Goal: Find specific page/section: Find specific page/section

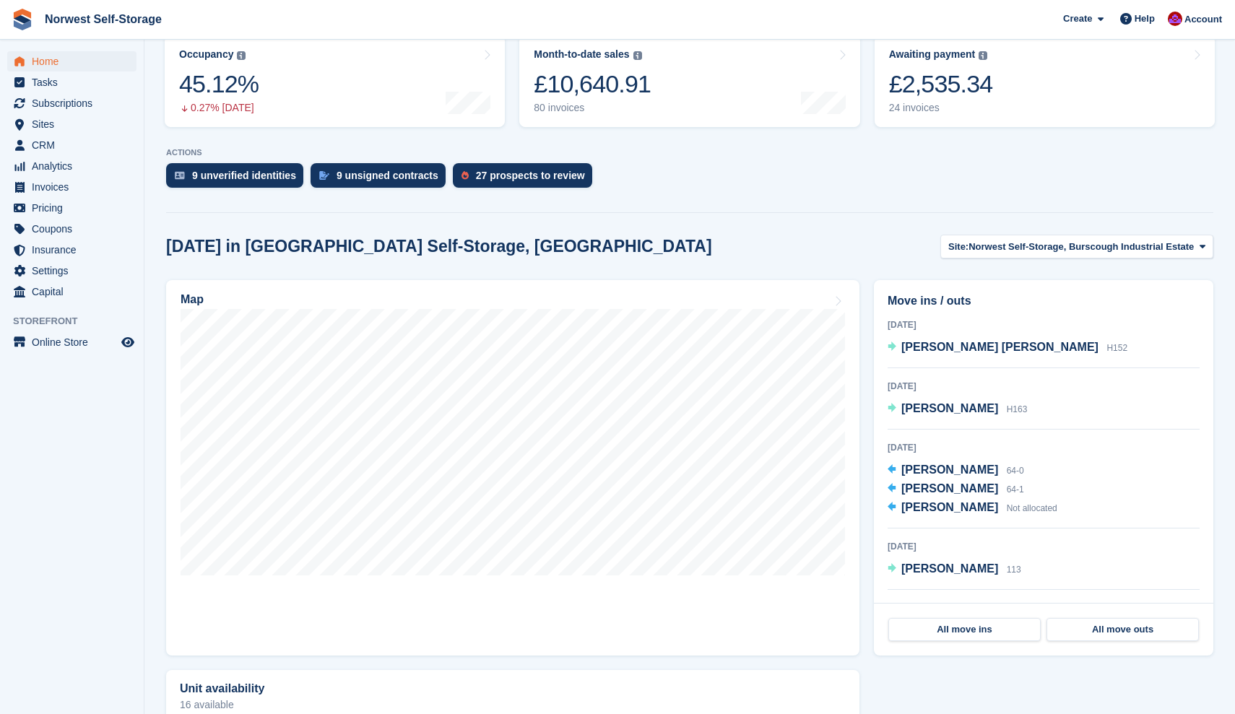
scroll to position [348, 0]
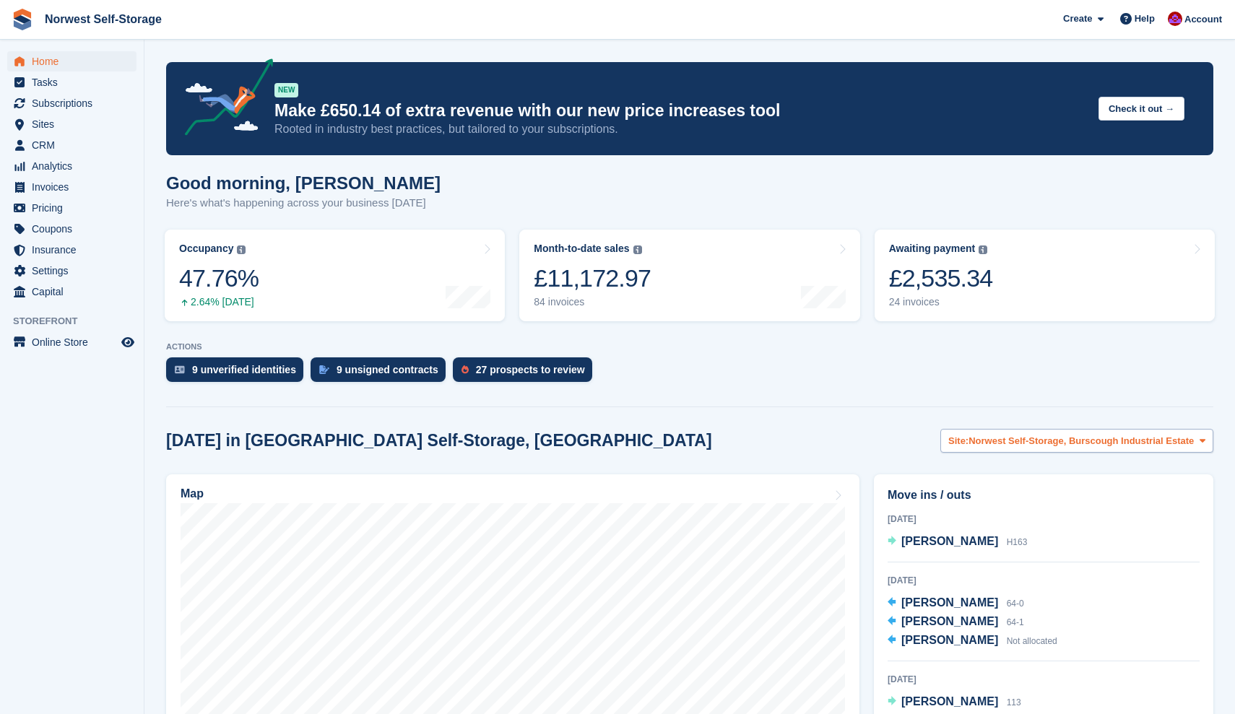
click at [1201, 440] on icon at bounding box center [1202, 440] width 6 height 9
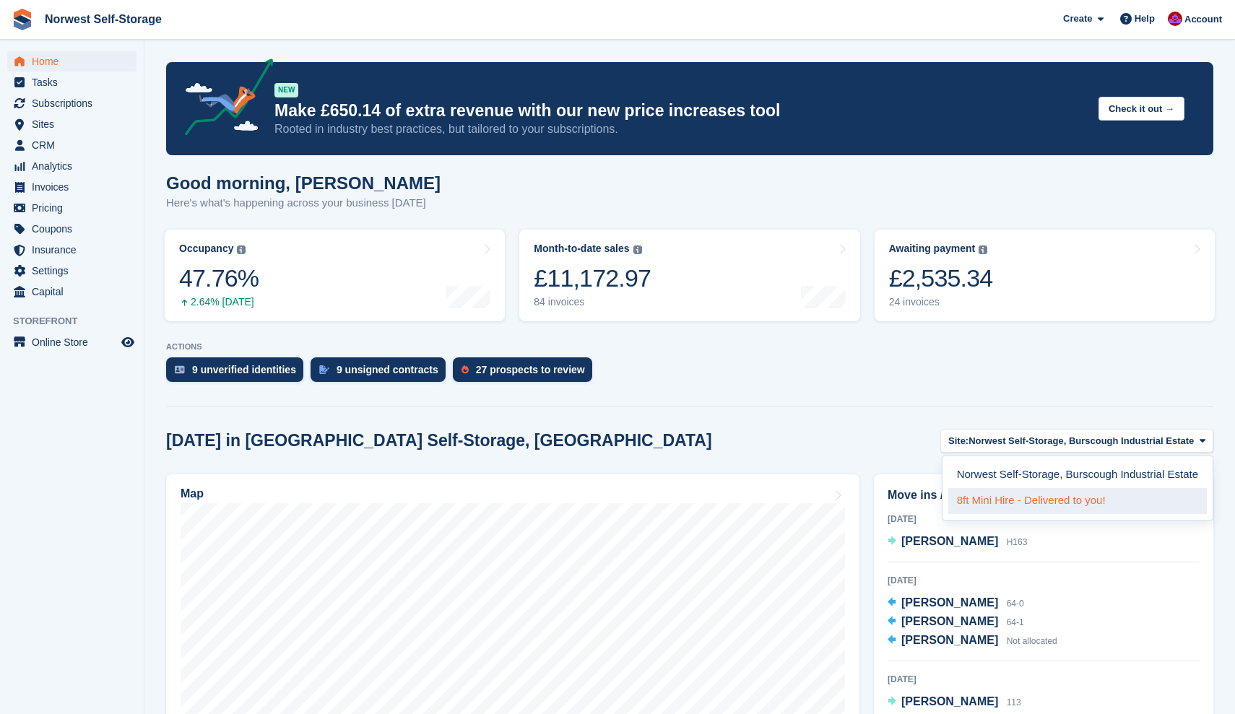
click at [1043, 501] on link "8ft Mini Hire - Delivered to you!" at bounding box center [1077, 501] width 258 height 26
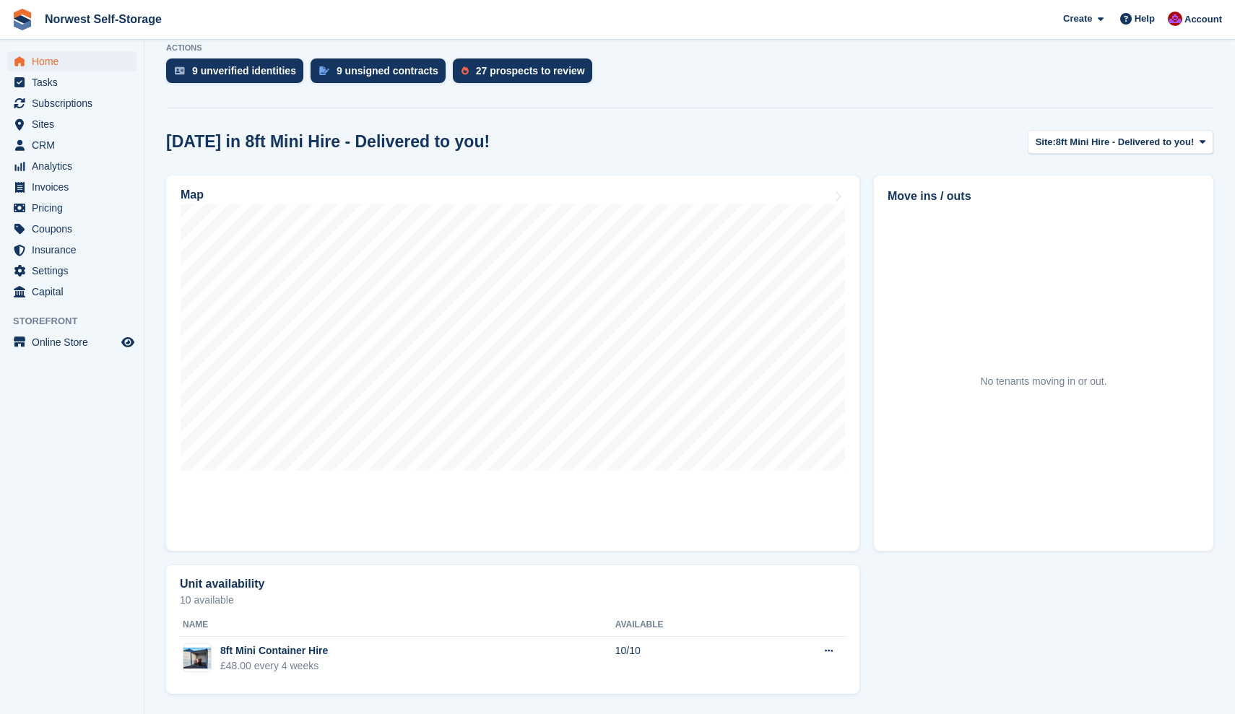
scroll to position [300, 0]
click at [828, 651] on icon at bounding box center [828, 650] width 8 height 9
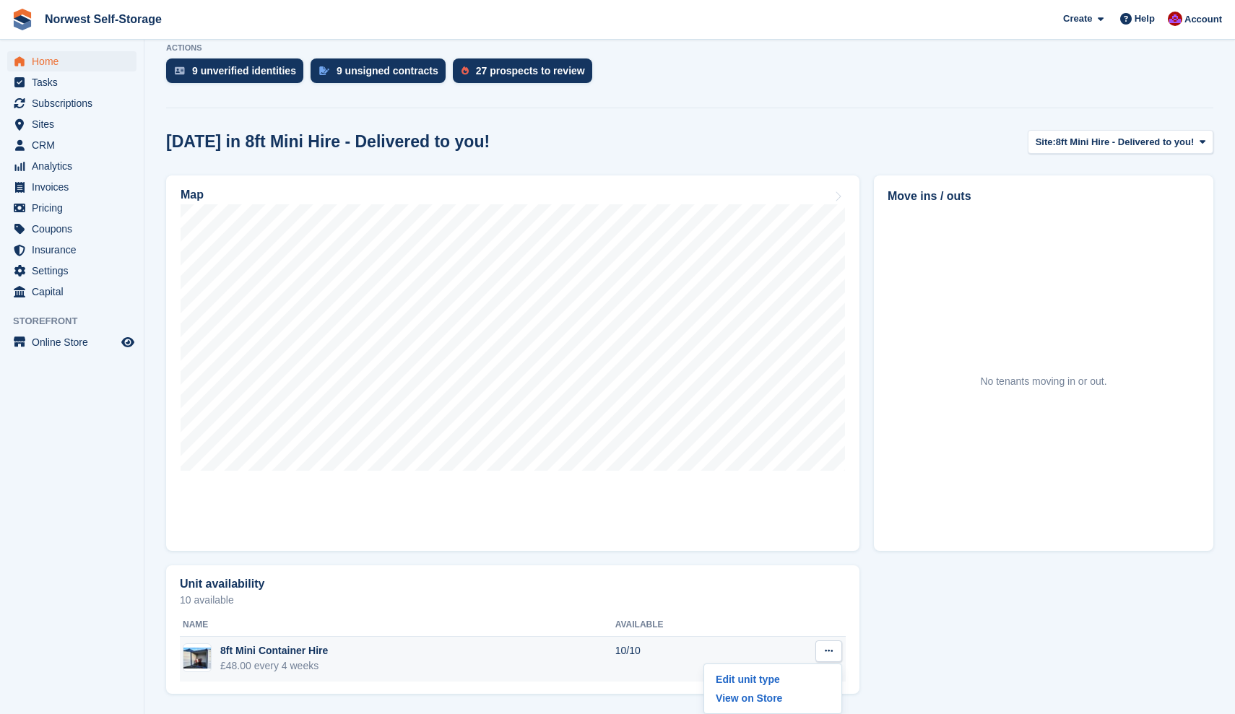
click at [264, 656] on div "8ft Mini Container Hire" at bounding box center [274, 650] width 108 height 15
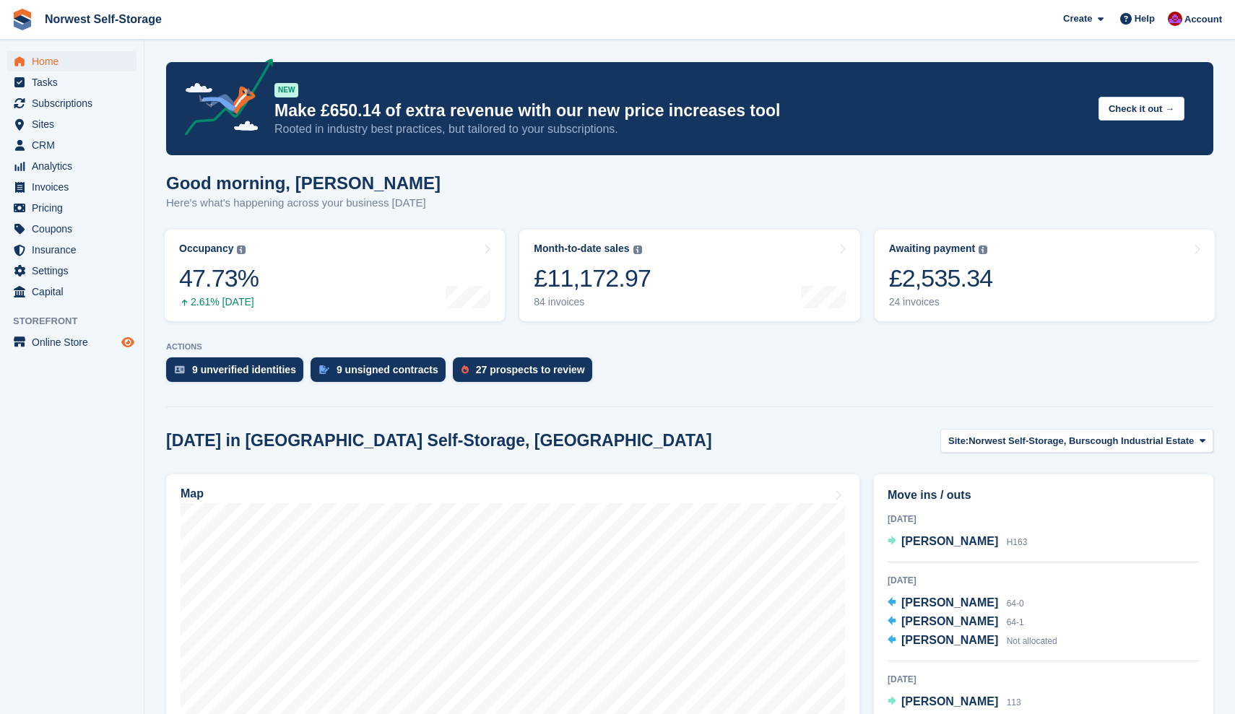
click at [127, 339] on icon "Preview store" at bounding box center [127, 342] width 13 height 12
